Goal: Information Seeking & Learning: Learn about a topic

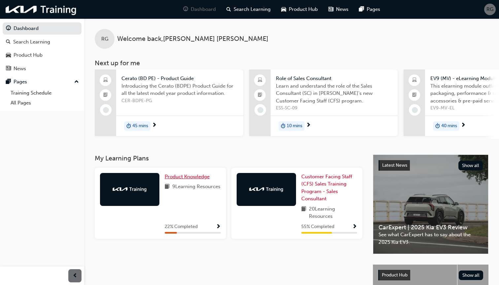
click at [187, 177] on span "Product Knowledge" at bounding box center [187, 177] width 45 height 6
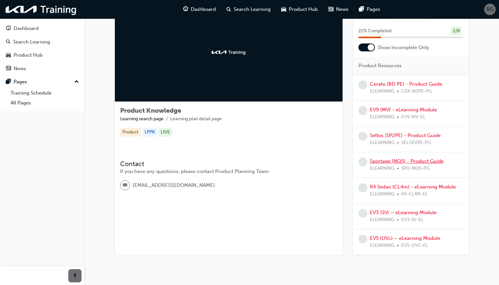
scroll to position [36, 0]
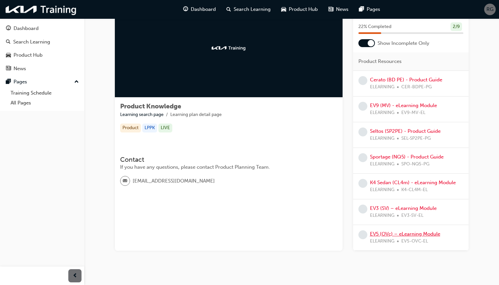
click at [394, 231] on link "EV5 (OVc) – eLearning Module" at bounding box center [405, 234] width 70 height 6
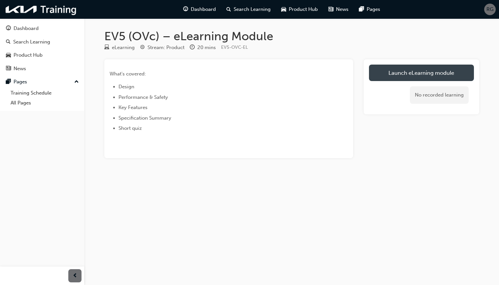
click at [418, 72] on link "Launch eLearning module" at bounding box center [421, 73] width 105 height 16
